Goal: Browse casually: Explore the website without a specific task or goal

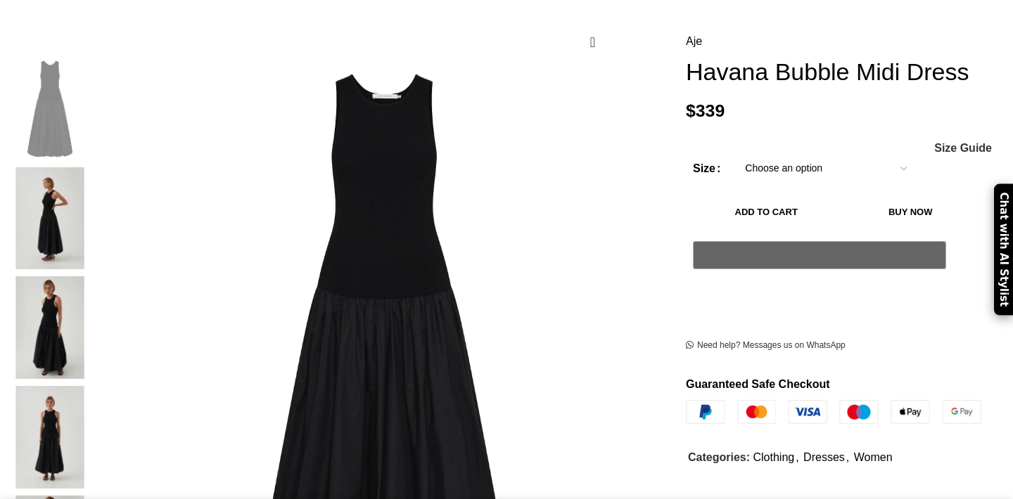
click at [93, 167] on img at bounding box center [50, 218] width 86 height 103
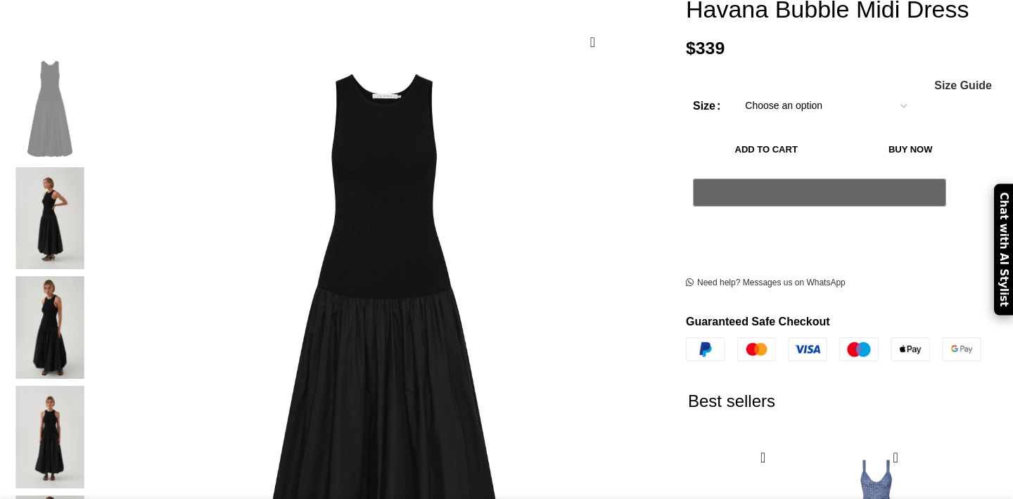
click at [93, 276] on img at bounding box center [50, 327] width 86 height 103
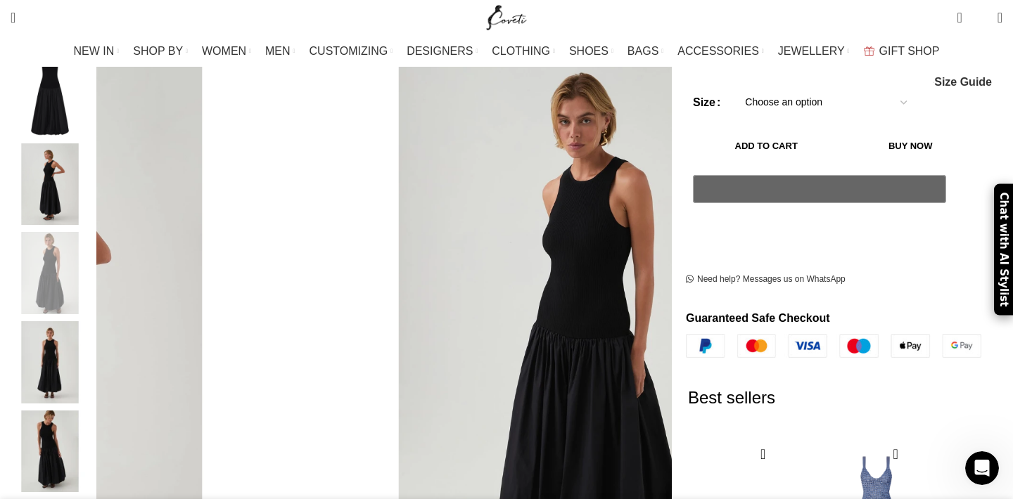
scroll to position [0, 296]
click at [93, 343] on img "4 / 7" at bounding box center [50, 362] width 86 height 82
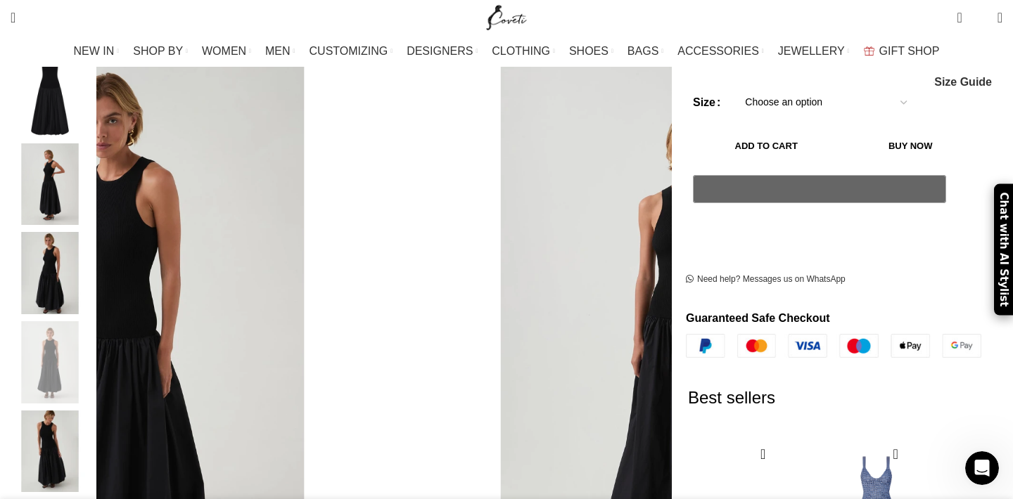
scroll to position [0, 444]
click at [93, 272] on img "3 / 7" at bounding box center [50, 273] width 86 height 82
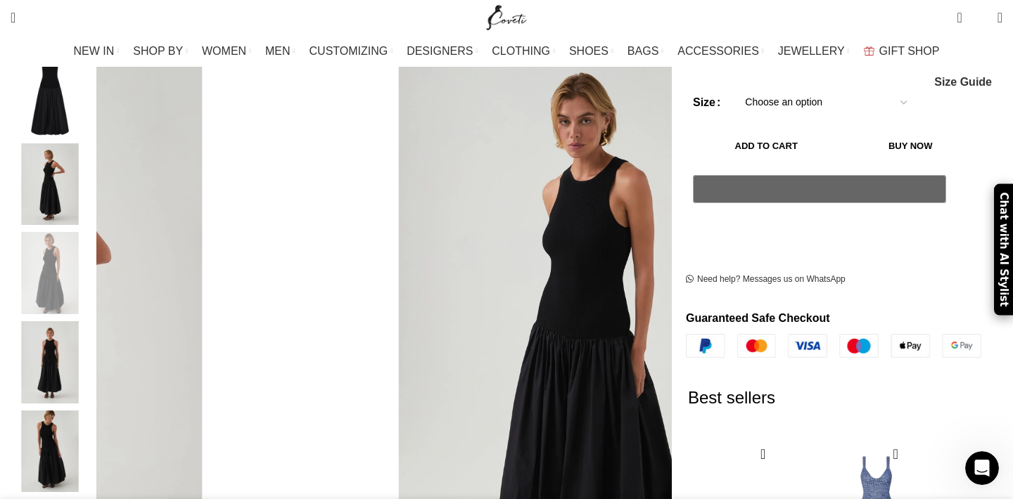
click at [93, 411] on img "5 / 7" at bounding box center [50, 452] width 86 height 82
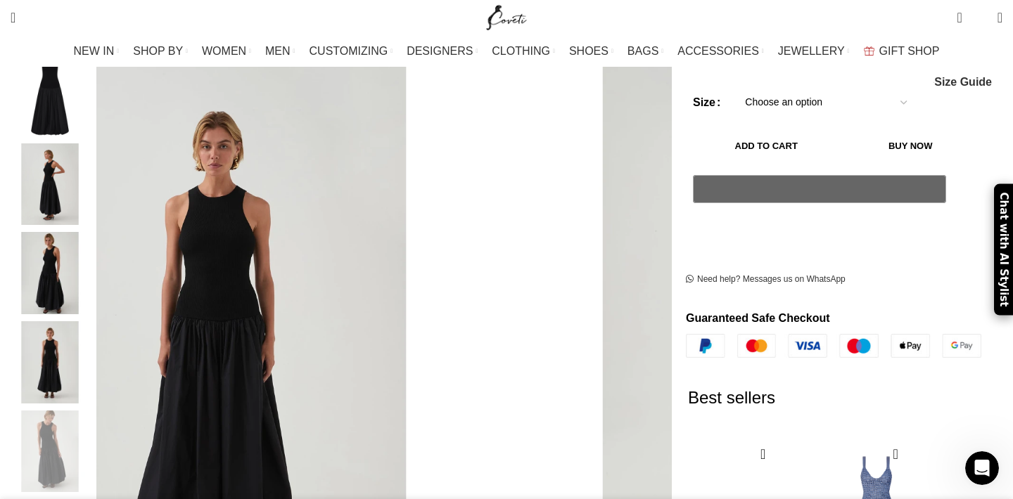
click at [93, 352] on img "4 / 7" at bounding box center [50, 362] width 86 height 82
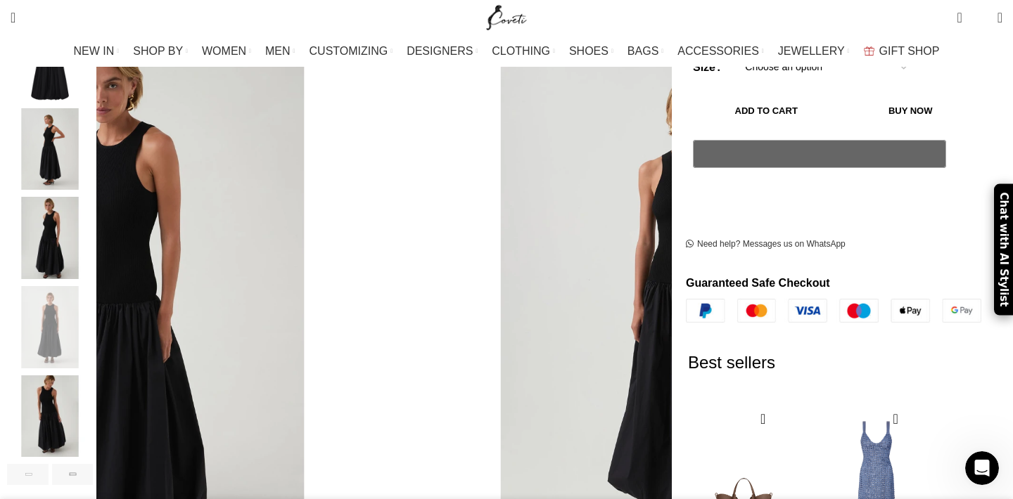
scroll to position [267, 0]
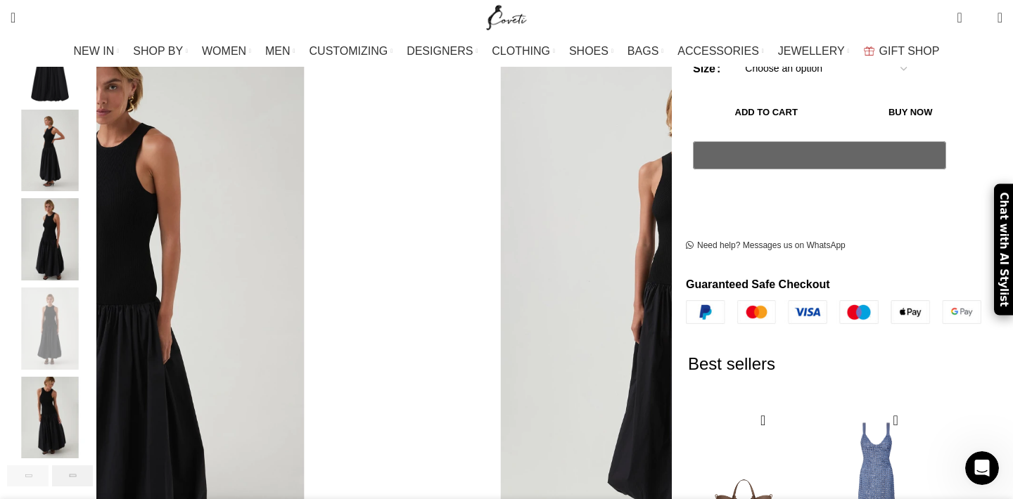
click at [94, 466] on div "Next slide" at bounding box center [73, 476] width 42 height 21
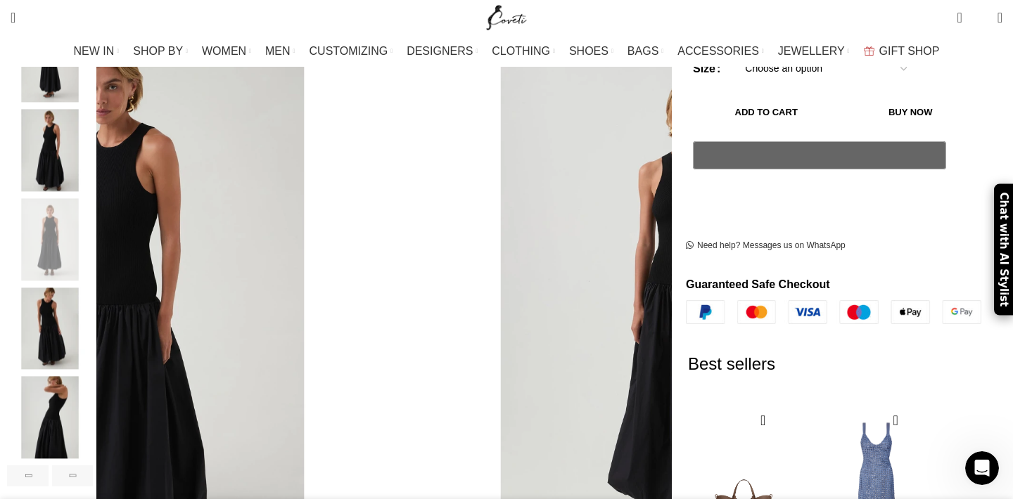
click at [93, 393] on img "6 / 7" at bounding box center [50, 418] width 86 height 82
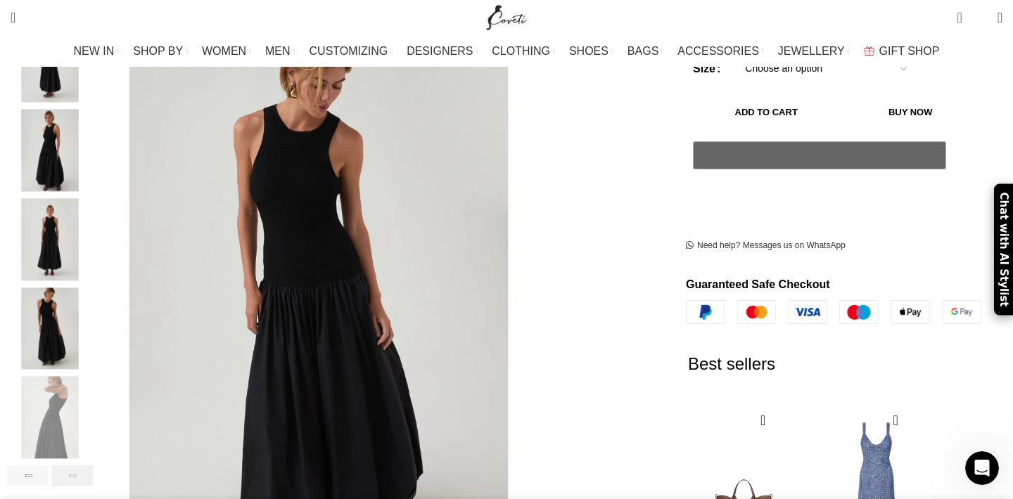
scroll to position [0, 592]
click at [94, 466] on div "Next slide" at bounding box center [73, 476] width 42 height 21
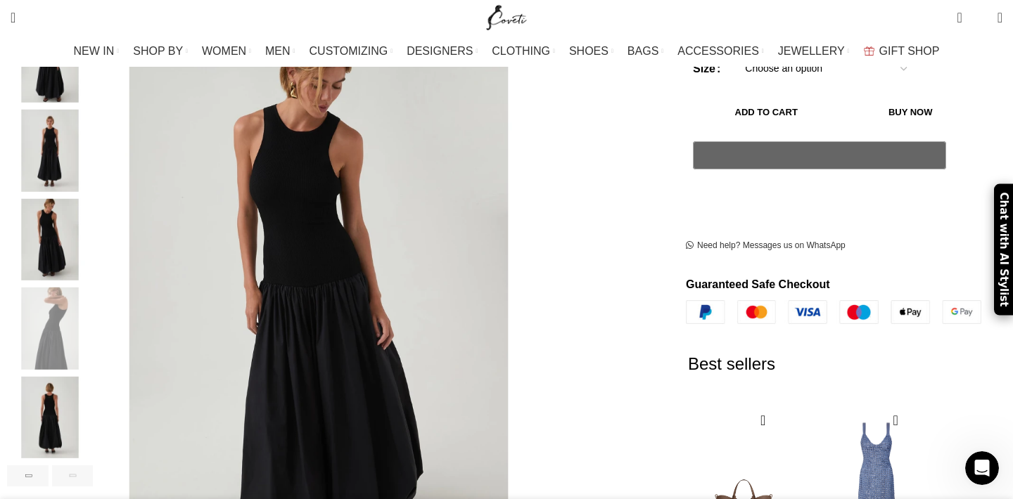
click at [93, 409] on img "7 / 7" at bounding box center [50, 418] width 86 height 82
